Goal: Task Accomplishment & Management: Complete application form

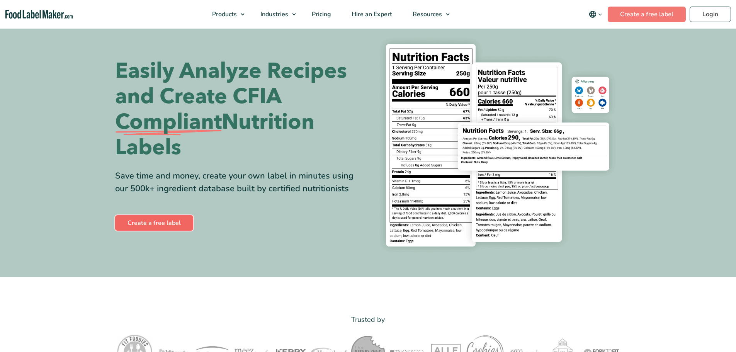
click at [174, 221] on link "Create a free label" at bounding box center [154, 222] width 78 height 15
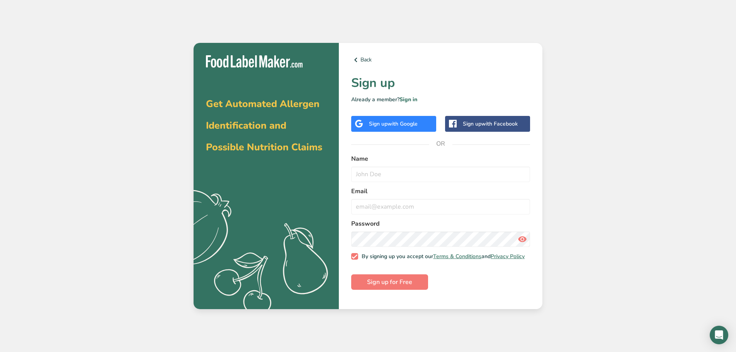
click at [396, 125] on span "with Google" at bounding box center [402, 123] width 30 height 7
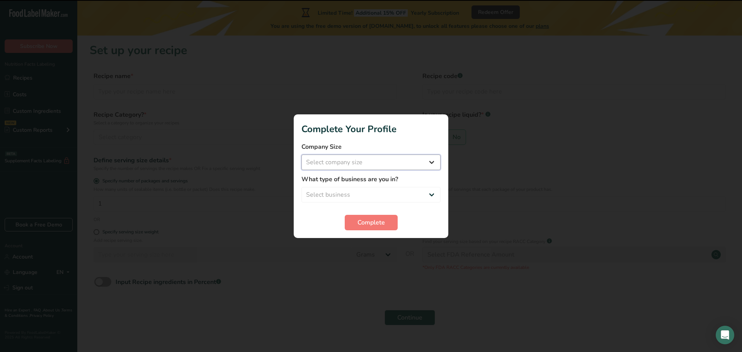
click at [372, 161] on select "Select company size Fewer than 10 Employees 10 to 50 Employees 51 to 500 Employ…" at bounding box center [370, 162] width 139 height 15
select select "1"
click at [301, 155] on select "Select company size Fewer than 10 Employees 10 to 50 Employees 51 to 500 Employ…" at bounding box center [370, 162] width 139 height 15
click at [358, 197] on select "Select business Packaged Food Manufacturer Restaurant & Cafe Bakery Meal Plans …" at bounding box center [370, 194] width 139 height 15
select select "1"
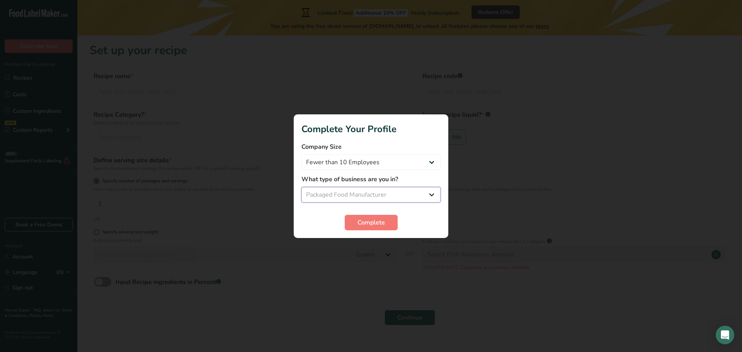
click at [301, 187] on select "Select business Packaged Food Manufacturer Restaurant & Cafe Bakery Meal Plans …" at bounding box center [370, 194] width 139 height 15
click at [369, 220] on span "Complete" at bounding box center [370, 222] width 27 height 9
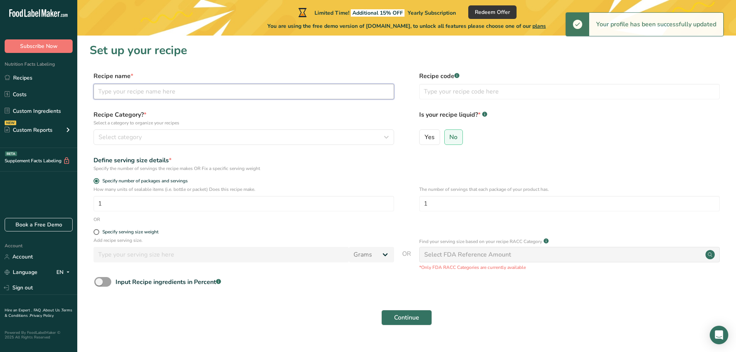
click at [144, 92] on input "text" at bounding box center [243, 91] width 301 height 15
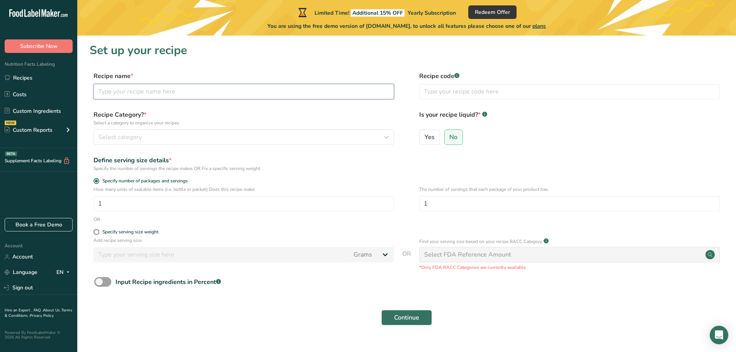
click at [194, 92] on input "text" at bounding box center [243, 91] width 301 height 15
click at [32, 93] on link "Costs" at bounding box center [38, 94] width 77 height 15
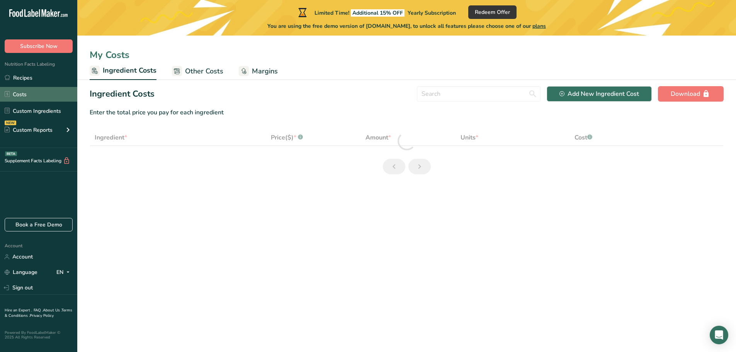
select select "1"
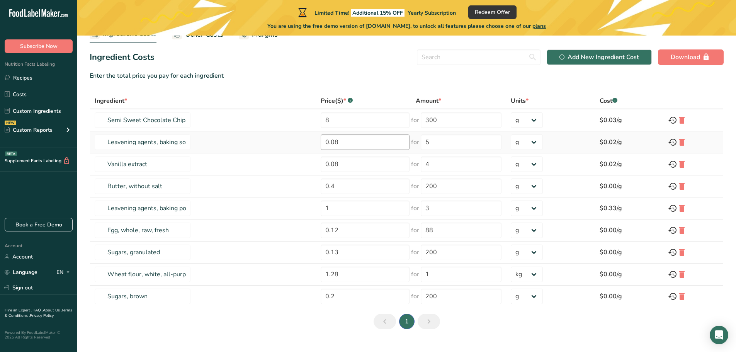
drag, startPoint x: 386, startPoint y: 124, endPoint x: 362, endPoint y: 145, distance: 32.0
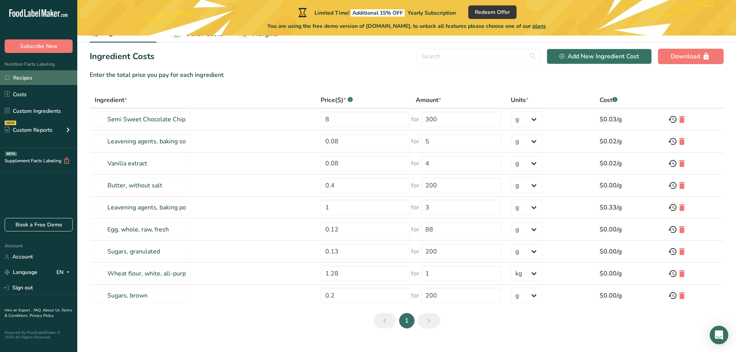
click at [47, 76] on link "Recipes" at bounding box center [38, 77] width 77 height 15
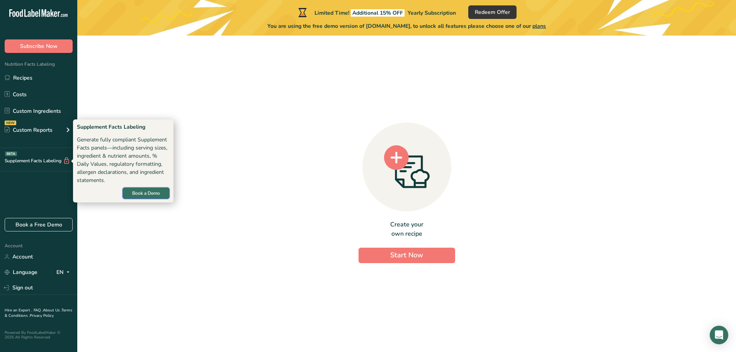
click at [157, 192] on span "Book a Demo" at bounding box center [146, 193] width 28 height 7
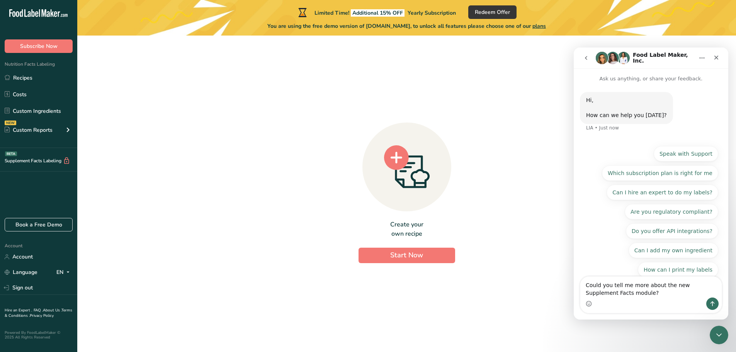
scroll to position [6, 0]
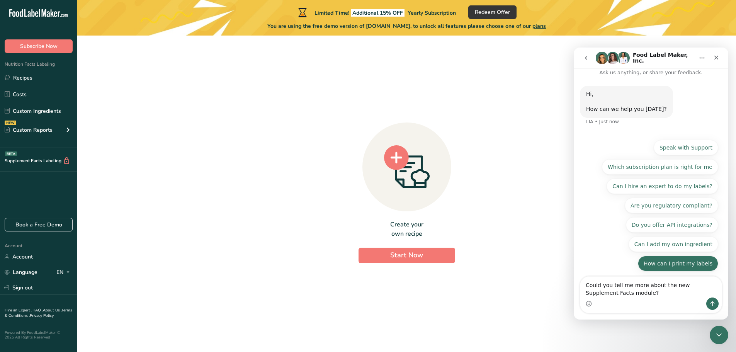
click at [680, 267] on button "How can I print my labels" at bounding box center [678, 263] width 80 height 15
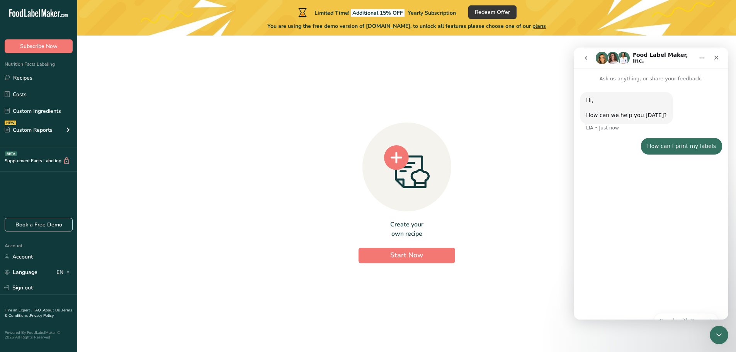
scroll to position [0, 0]
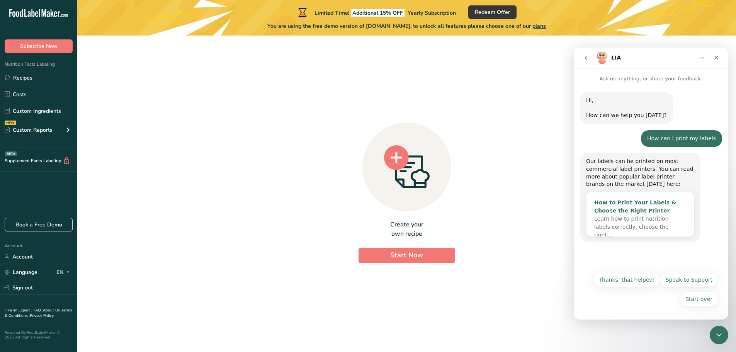
click at [638, 207] on div "How to Print Your Labels & Choose the Right Printer" at bounding box center [640, 207] width 92 height 16
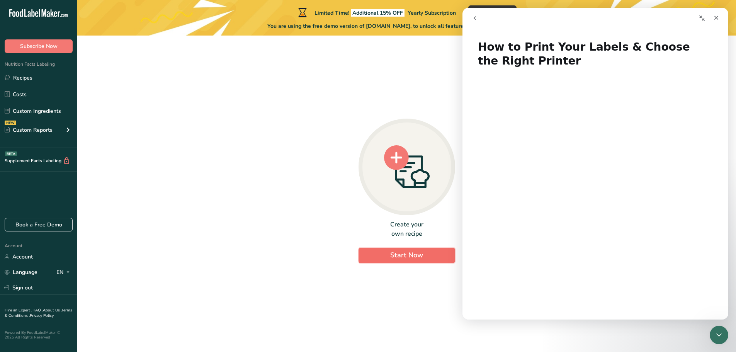
click at [403, 256] on span "Start Now" at bounding box center [406, 254] width 33 height 9
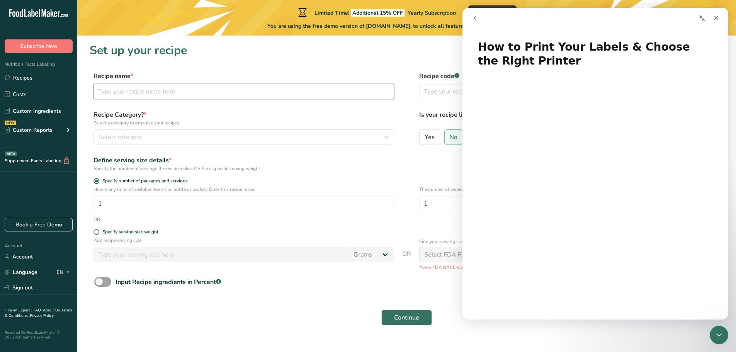
click at [204, 97] on input "text" at bounding box center [243, 91] width 301 height 15
type input "Mastic gum"
click at [712, 15] on div "Close" at bounding box center [716, 18] width 14 height 14
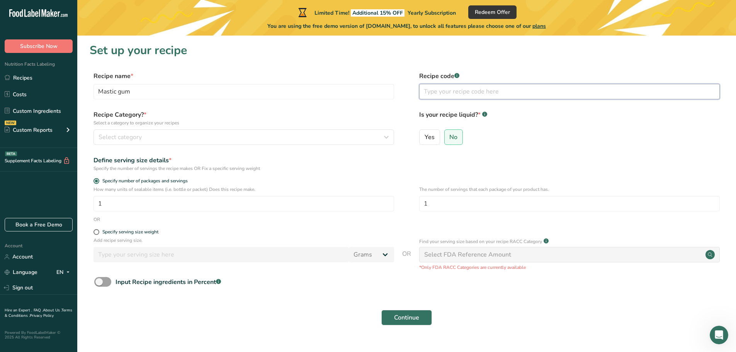
click at [494, 99] on input "text" at bounding box center [569, 91] width 301 height 15
click at [172, 146] on div "Recipe Category? * Select a category to organize your recipes Select category S…" at bounding box center [407, 129] width 634 height 39
click at [159, 134] on div "Select category" at bounding box center [242, 137] width 286 height 9
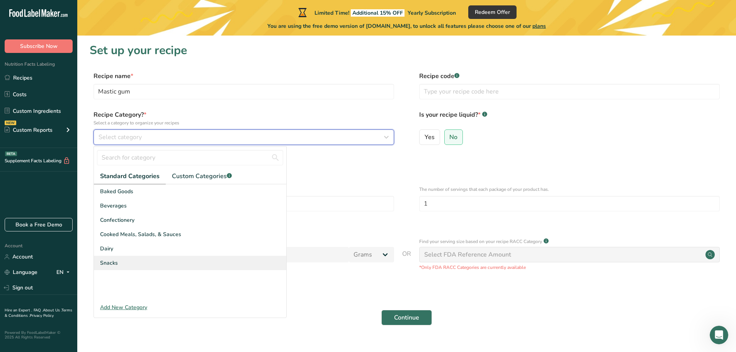
scroll to position [15, 0]
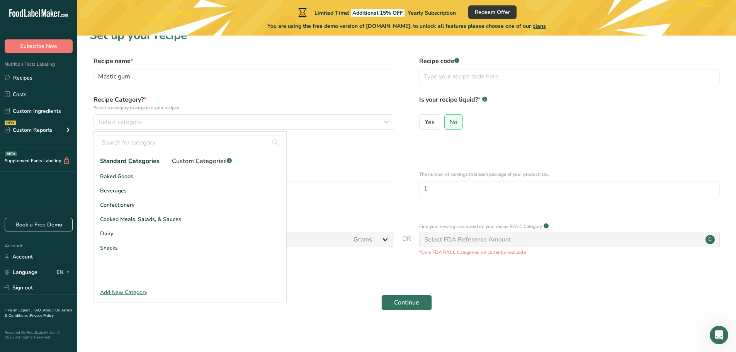
click at [190, 162] on span "Custom Categories .a-a{fill:#347362;}.b-a{fill:#fff;}" at bounding box center [202, 160] width 60 height 9
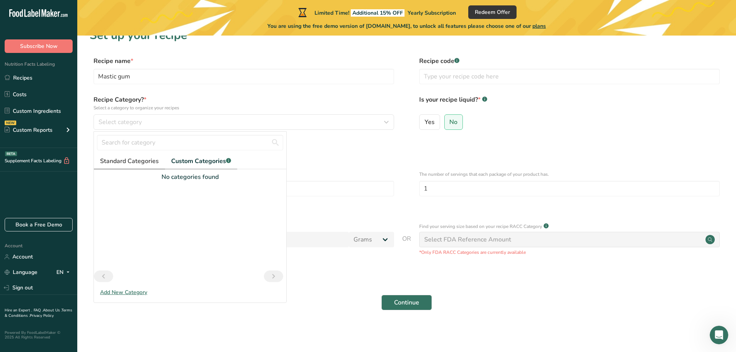
click at [116, 161] on span "Standard Categories" at bounding box center [129, 160] width 59 height 9
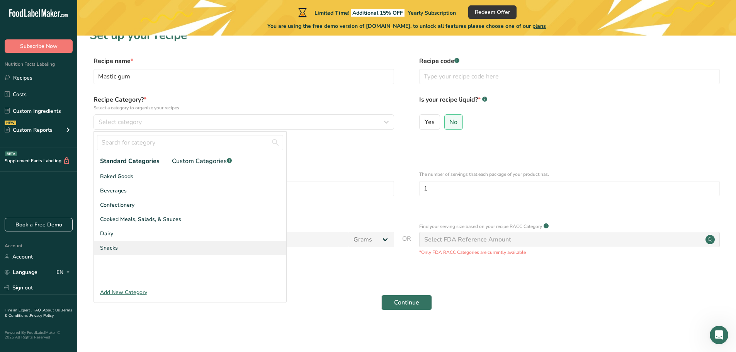
click at [124, 246] on div "Snacks" at bounding box center [190, 248] width 192 height 14
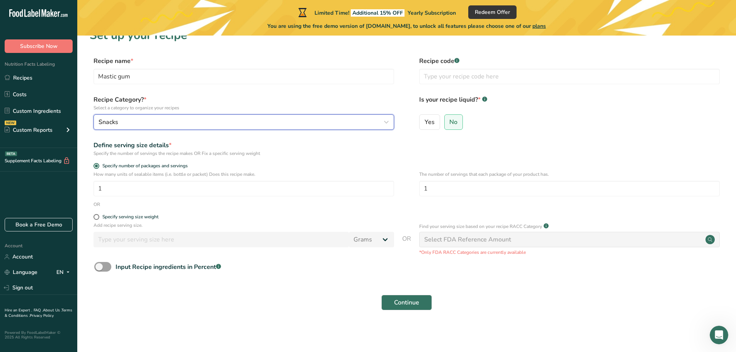
click at [129, 124] on div "Snacks" at bounding box center [242, 121] width 286 height 9
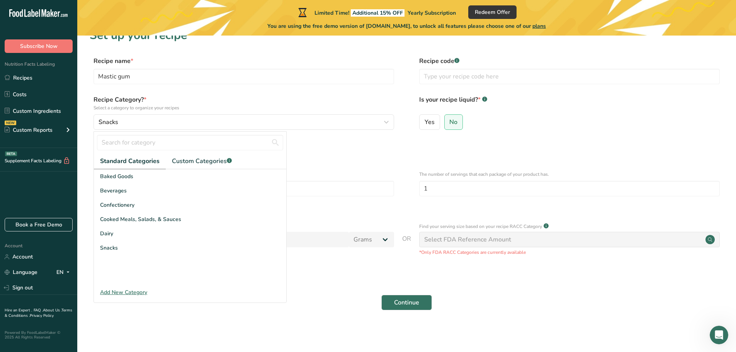
click at [129, 289] on div "Add New Category" at bounding box center [190, 292] width 192 height 8
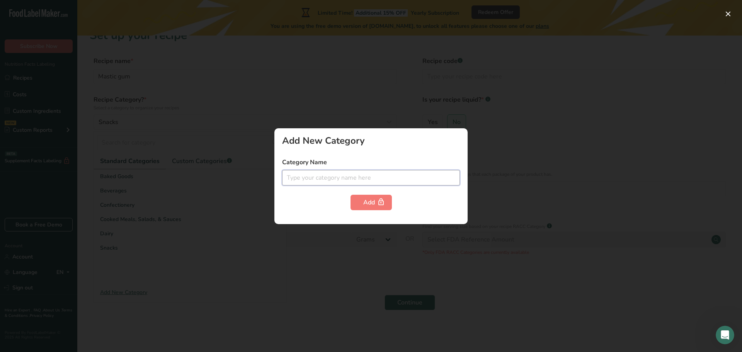
click at [338, 180] on input "text" at bounding box center [371, 177] width 178 height 15
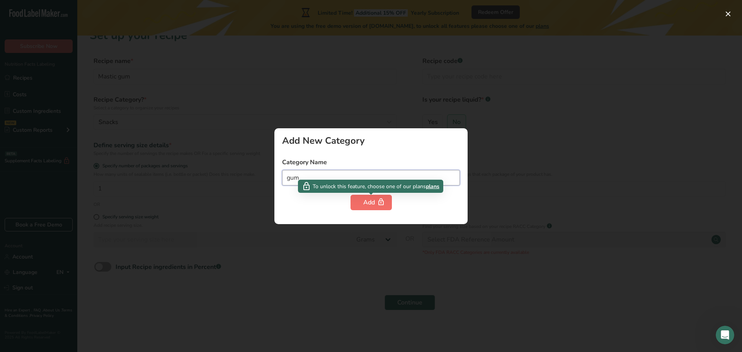
type input "gum"
drag, startPoint x: 368, startPoint y: 199, endPoint x: 342, endPoint y: 81, distance: 120.3
click at [342, 83] on div "Add New Category Category Name gum Add" at bounding box center [371, 176] width 742 height 352
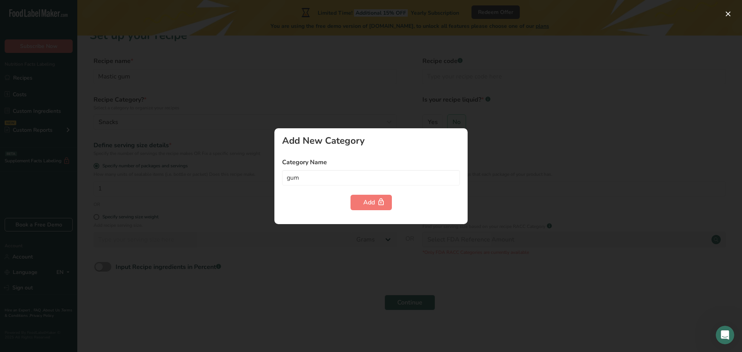
click at [342, 81] on div at bounding box center [371, 176] width 742 height 352
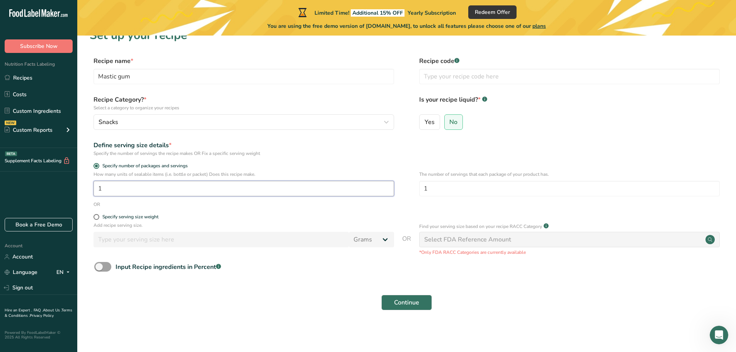
click at [121, 186] on input "1" at bounding box center [243, 188] width 301 height 15
drag, startPoint x: 127, startPoint y: 164, endPoint x: 133, endPoint y: 189, distance: 25.7
click at [133, 189] on form "Recipe name * Mastic gum Recipe code .a-a{fill:#347362;}.b-a{fill:#fff;} Recipe…" at bounding box center [407, 185] width 634 height 258
click at [133, 189] on input "1" at bounding box center [243, 188] width 301 height 15
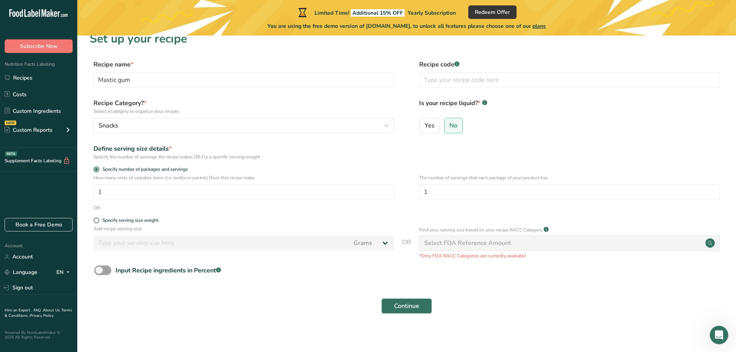
scroll to position [0, 0]
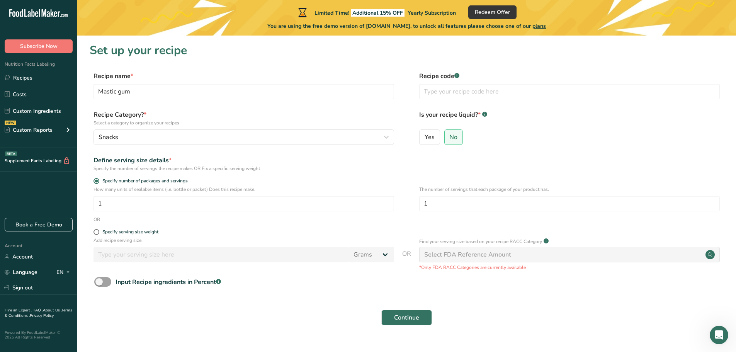
drag, startPoint x: 265, startPoint y: 98, endPoint x: 364, endPoint y: 0, distance: 138.8
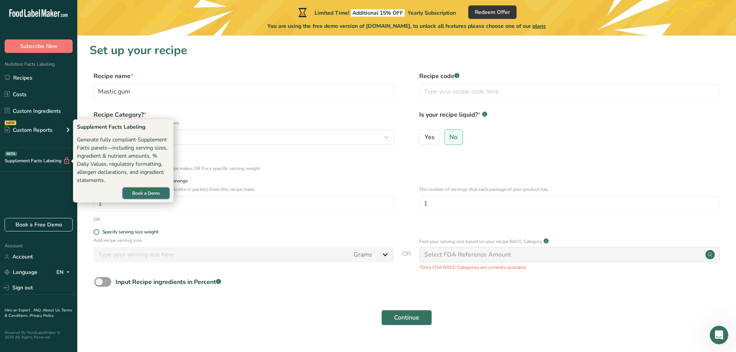
click at [139, 192] on span "Book a Demo" at bounding box center [146, 193] width 28 height 7
